Goal: Information Seeking & Learning: Learn about a topic

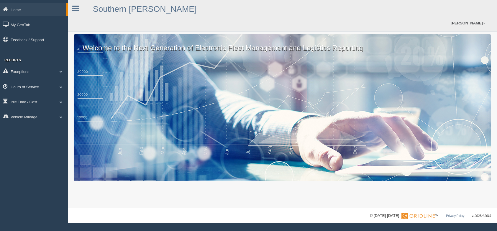
click at [25, 86] on link "Hours of Service" at bounding box center [34, 86] width 68 height 13
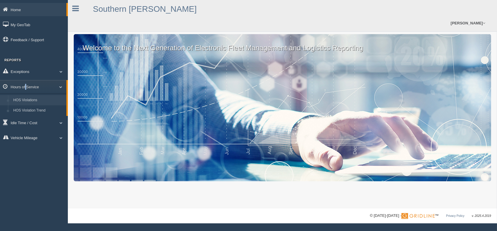
click at [31, 100] on link "HOS Violations" at bounding box center [39, 100] width 56 height 11
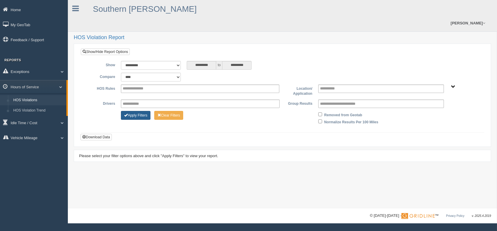
click at [137, 111] on button "Apply Filters" at bounding box center [135, 115] width 29 height 9
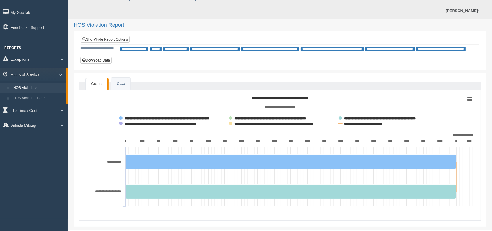
scroll to position [19, 0]
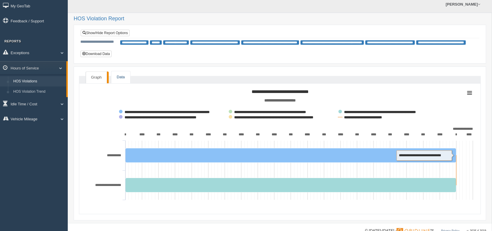
click at [116, 71] on link "Data" at bounding box center [120, 77] width 19 height 12
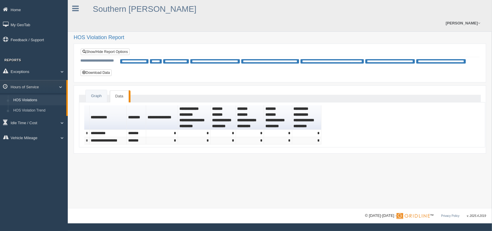
scroll to position [0, 0]
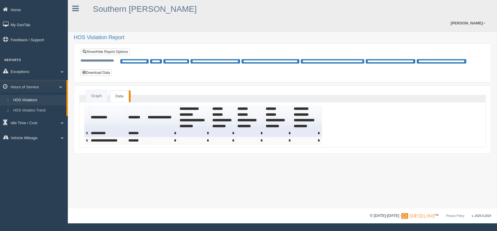
click at [103, 130] on td "**********" at bounding box center [108, 133] width 37 height 7
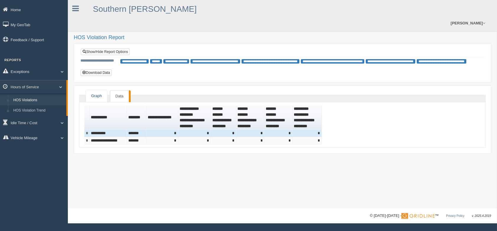
click at [96, 90] on link "Graph" at bounding box center [96, 96] width 21 height 12
